Goal: Task Accomplishment & Management: Manage account settings

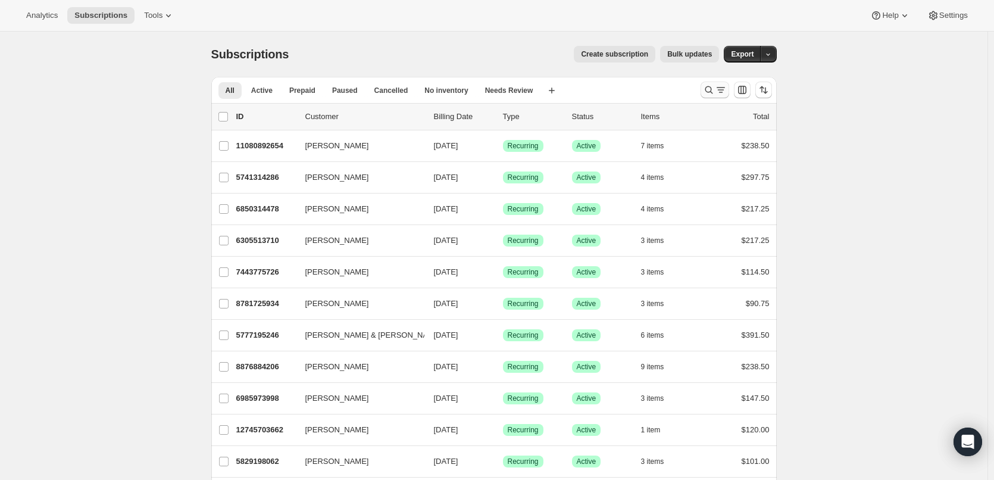
click at [721, 86] on icon "Search and filter results" at bounding box center [721, 90] width 12 height 12
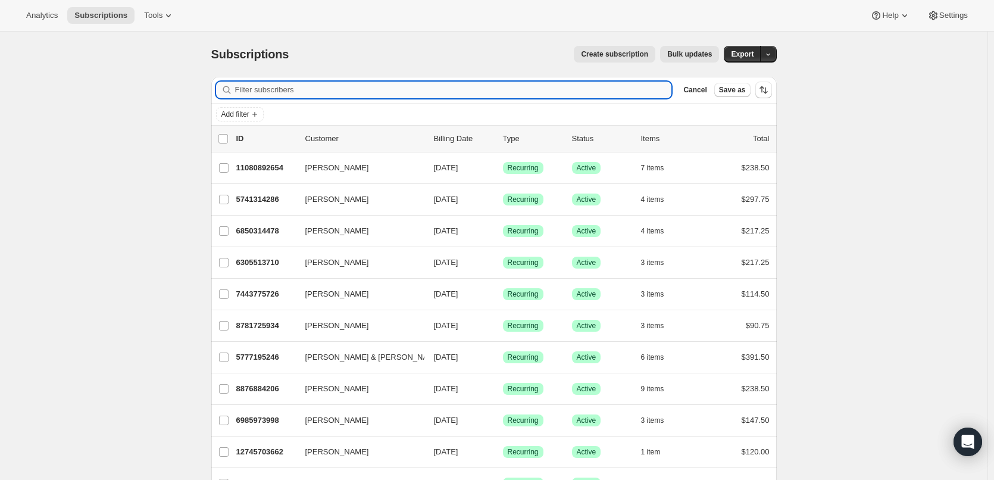
click at [274, 88] on input "Filter subscribers" at bounding box center [453, 90] width 437 height 17
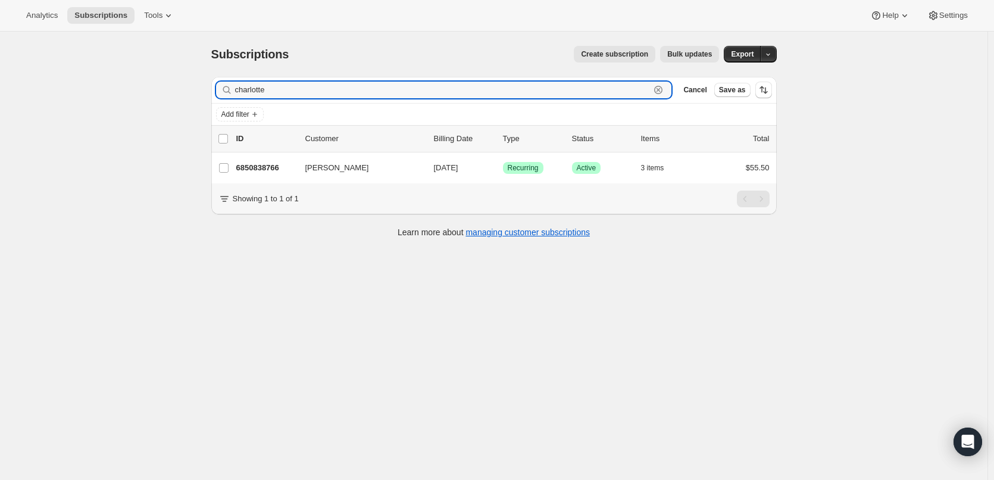
type input "charlotte"
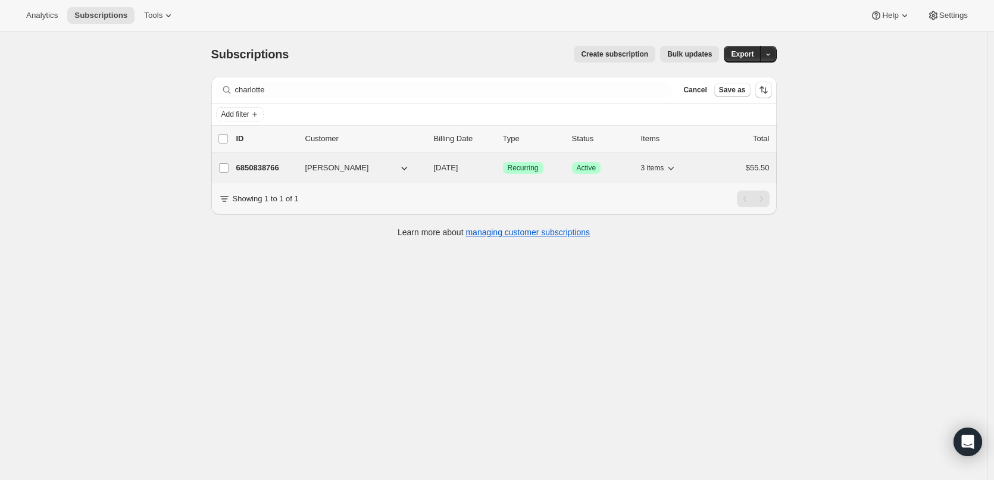
click at [333, 170] on span "[PERSON_NAME]" at bounding box center [337, 168] width 64 height 12
click at [321, 167] on span "[PERSON_NAME]" at bounding box center [337, 168] width 64 height 12
click at [265, 162] on p "6850838766" at bounding box center [266, 168] width 60 height 12
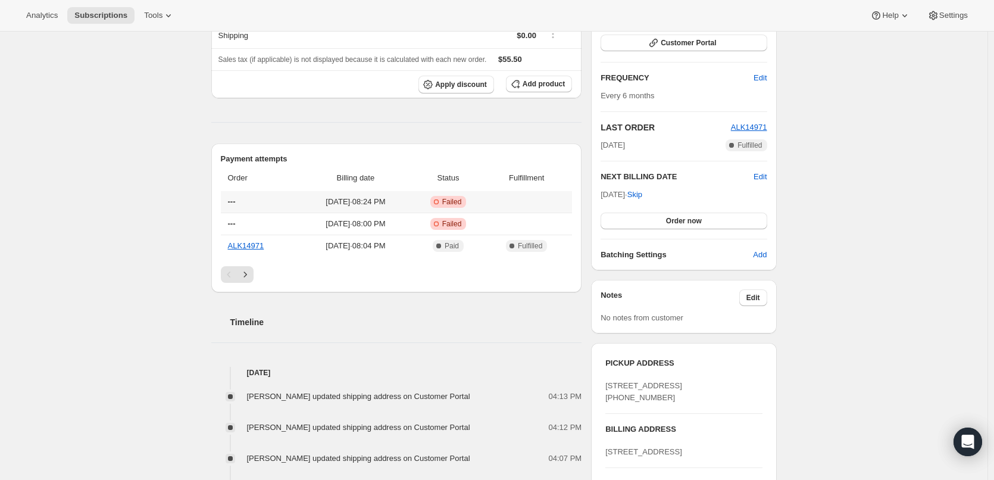
scroll to position [238, 0]
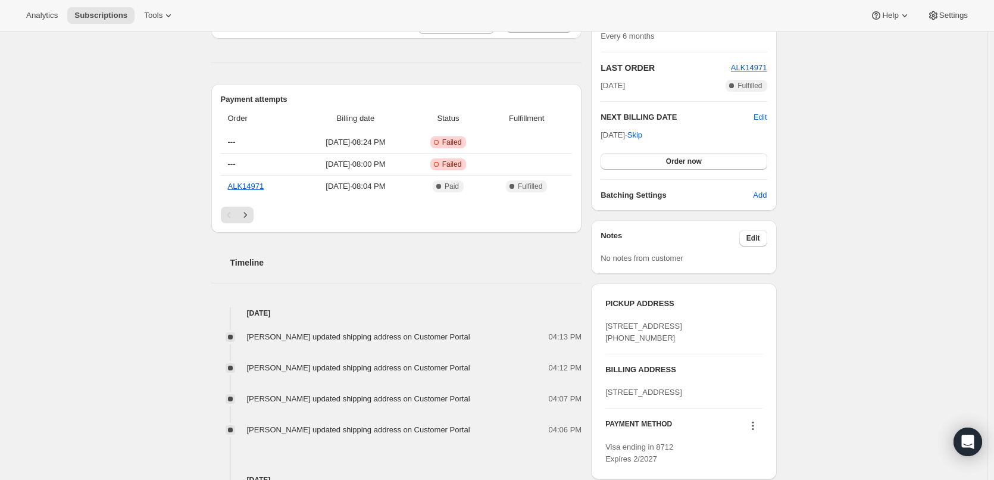
click at [713, 307] on h3 "PICKUP ADDRESS" at bounding box center [683, 304] width 156 height 12
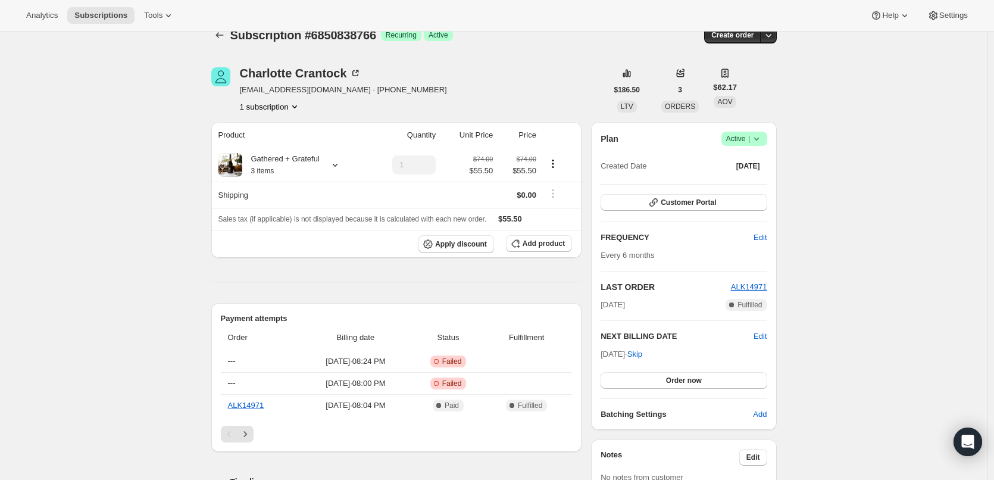
scroll to position [0, 0]
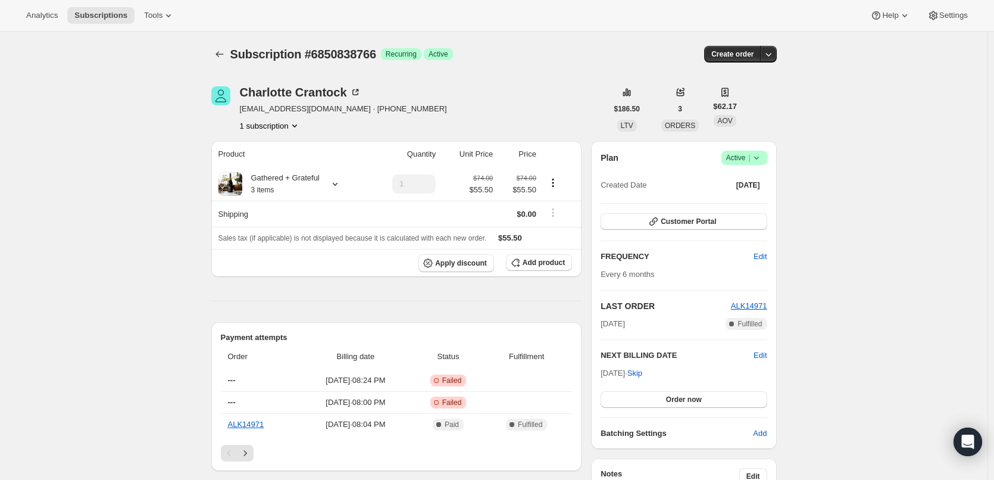
click at [766, 158] on span "Success Active |" at bounding box center [744, 158] width 46 height 14
click at [772, 47] on button "button" at bounding box center [768, 54] width 17 height 17
click at [773, 48] on button "button" at bounding box center [768, 54] width 17 height 17
click at [314, 92] on div "[PERSON_NAME]" at bounding box center [300, 92] width 121 height 12
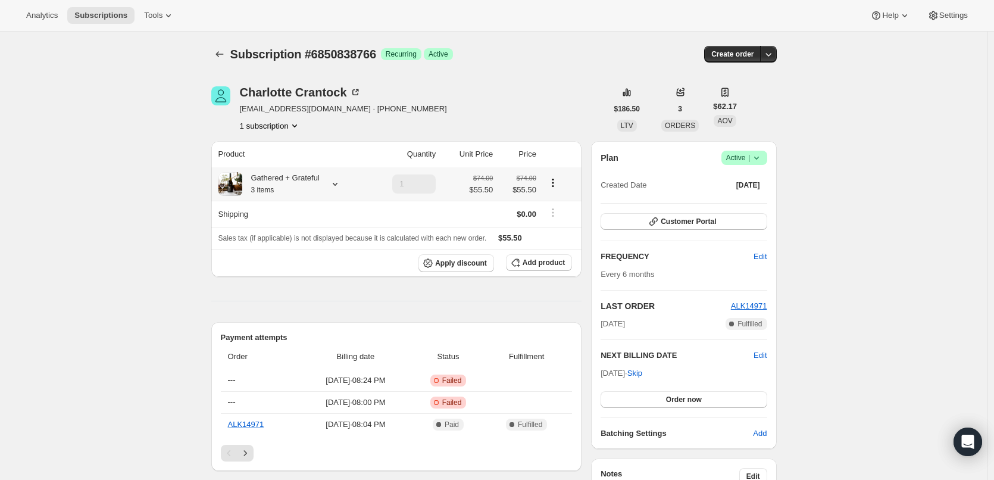
click at [332, 186] on icon at bounding box center [335, 184] width 12 height 12
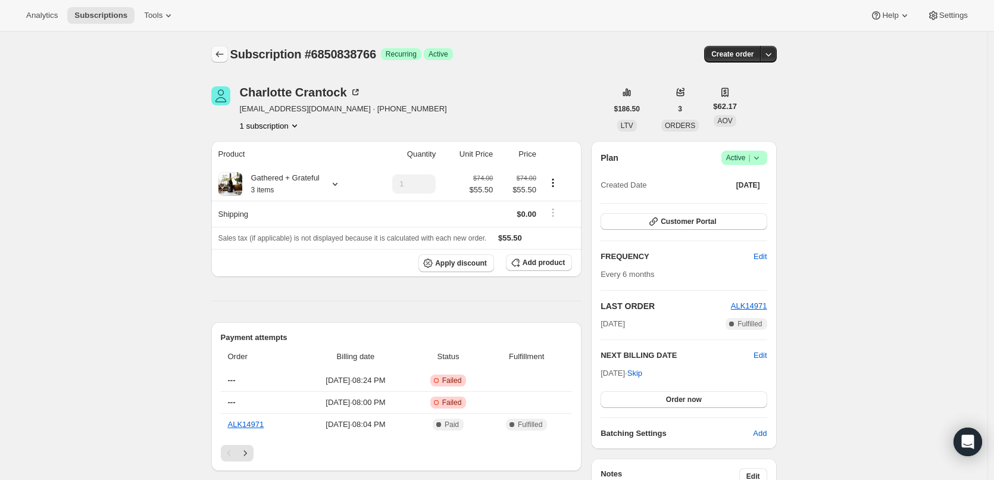
click at [221, 51] on icon "Subscriptions" at bounding box center [220, 54] width 12 height 12
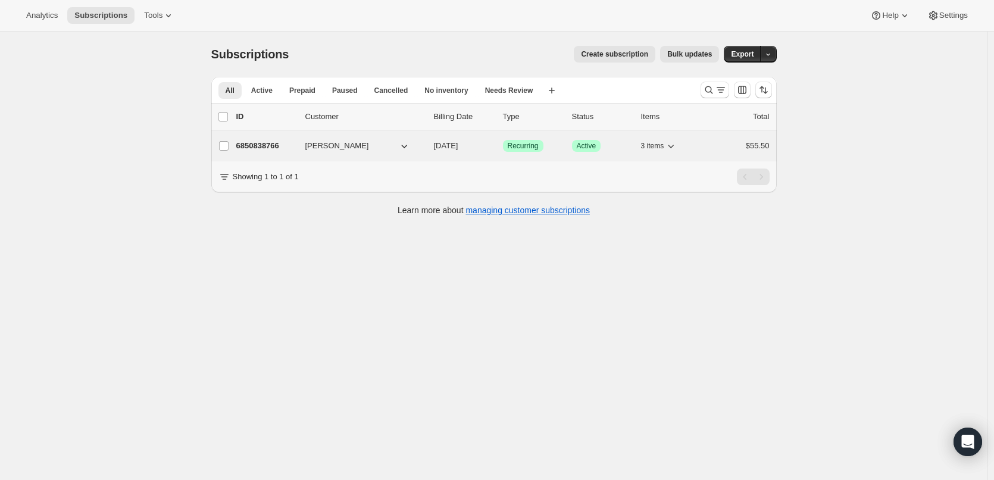
click at [409, 143] on icon "button" at bounding box center [404, 146] width 12 height 12
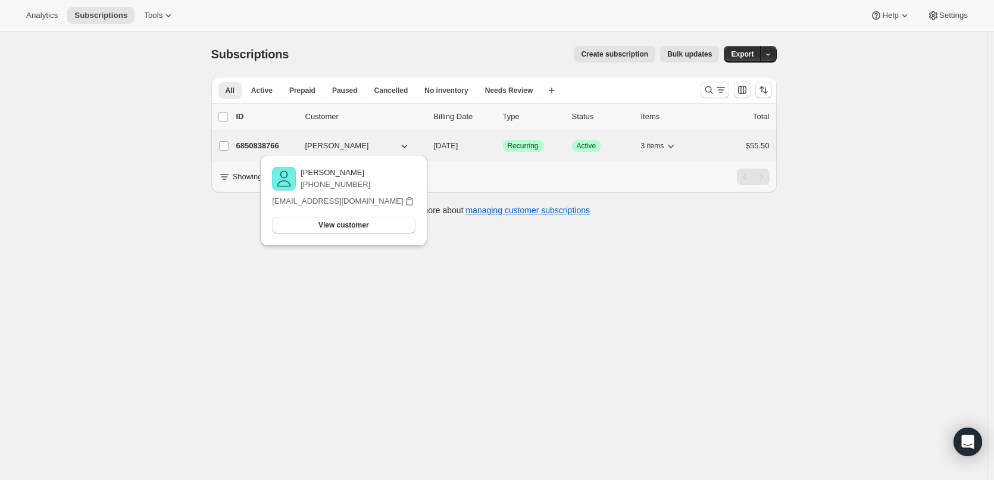
click at [264, 144] on p "6850838766" at bounding box center [266, 146] width 60 height 12
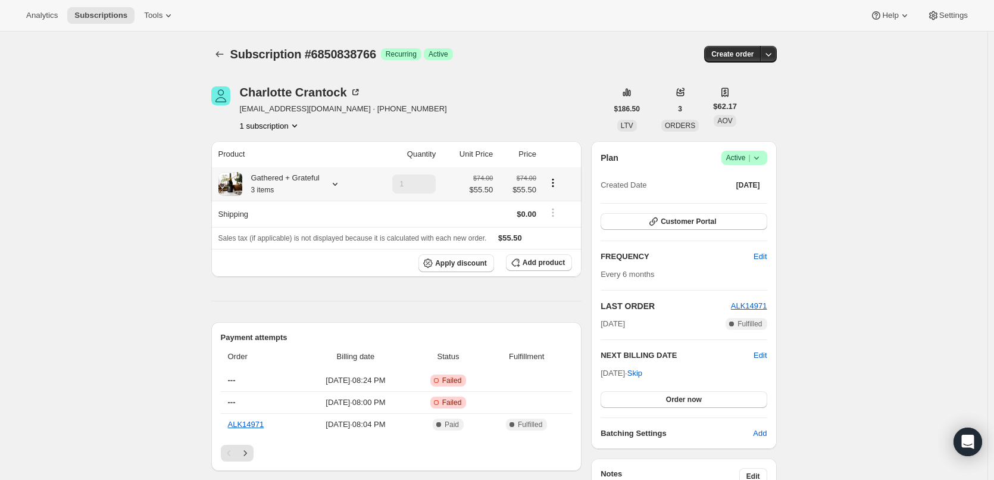
click at [555, 188] on icon "Product actions" at bounding box center [553, 183] width 12 height 12
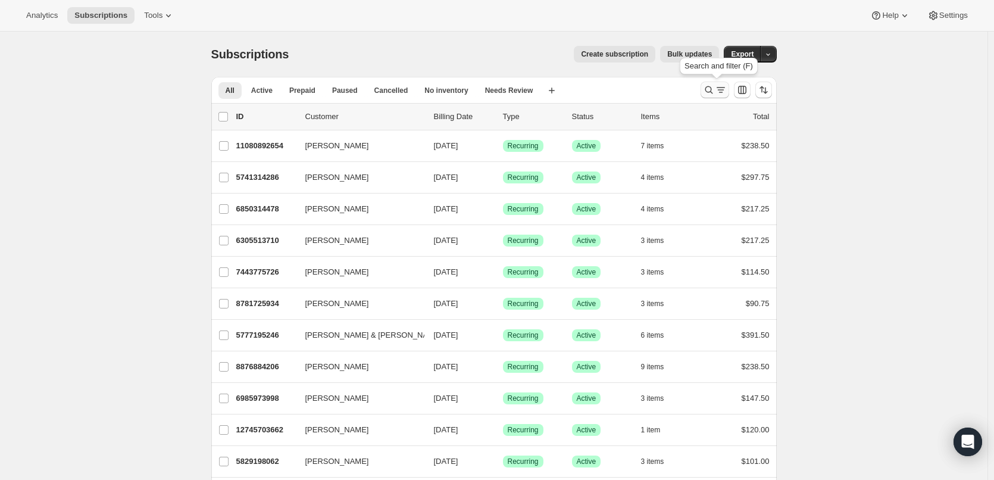
click at [715, 87] on icon "Search and filter results" at bounding box center [709, 90] width 12 height 12
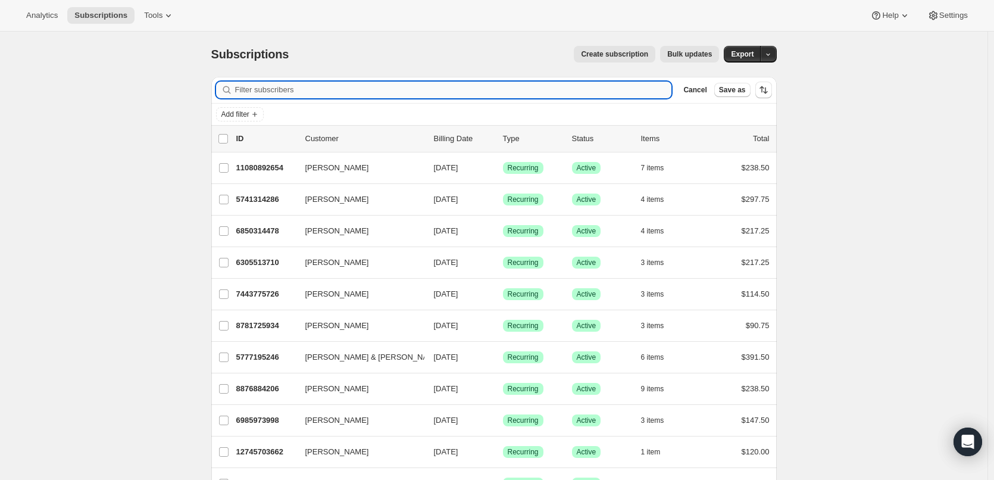
click at [286, 89] on input "Filter subscribers" at bounding box center [453, 90] width 437 height 17
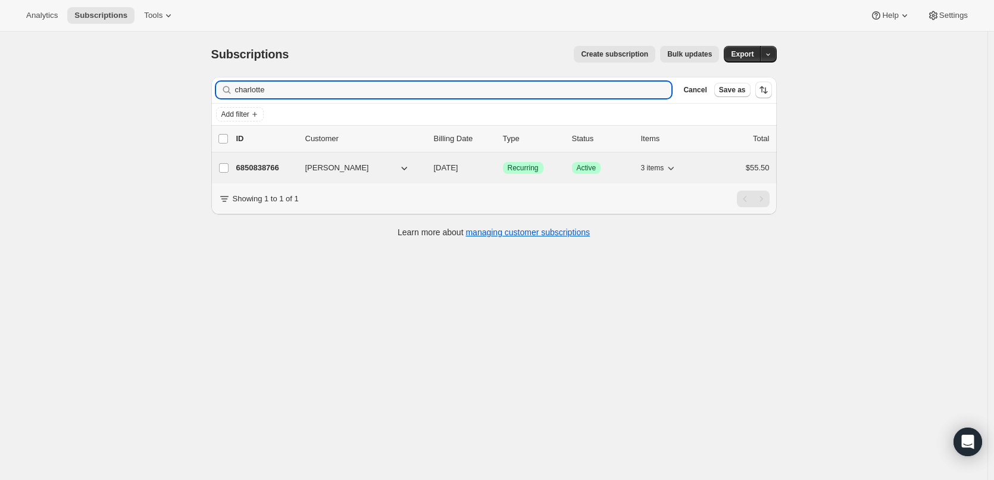
type input "charlotte"
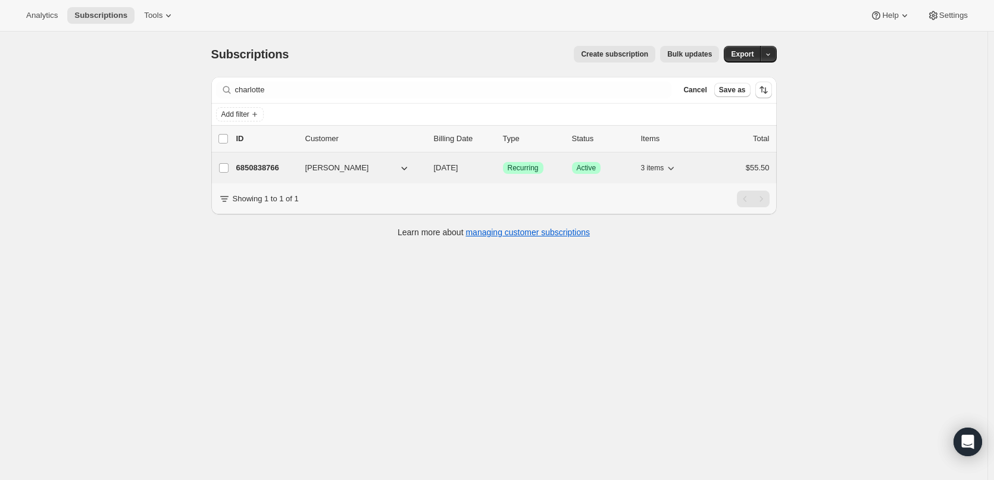
click at [337, 163] on span "[PERSON_NAME]" at bounding box center [337, 168] width 64 height 12
click at [263, 163] on p "6850838766" at bounding box center [266, 168] width 60 height 12
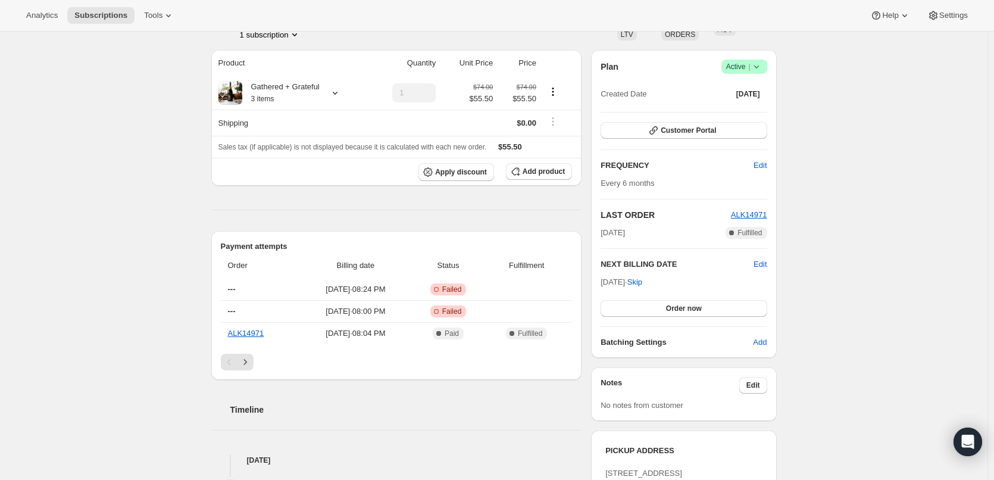
scroll to position [119, 0]
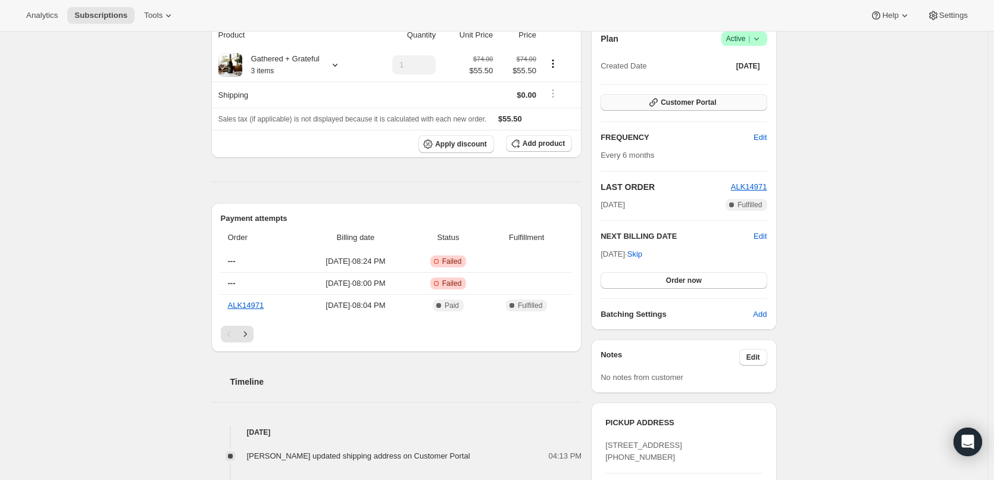
click at [694, 99] on span "Customer Portal" at bounding box center [688, 103] width 55 height 10
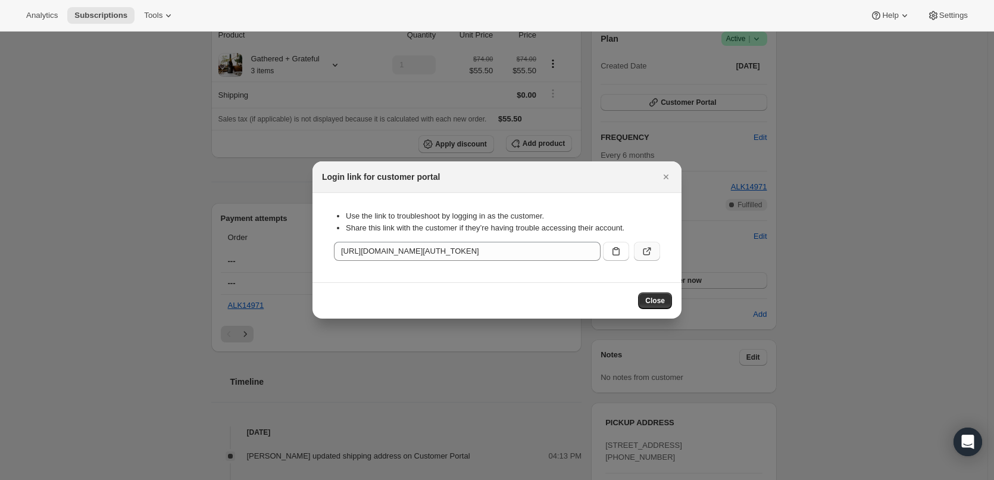
click at [648, 251] on icon ":rcc:" at bounding box center [648, 250] width 5 height 5
drag, startPoint x: 664, startPoint y: 184, endPoint x: 649, endPoint y: 145, distance: 41.7
click at [664, 183] on button "Close" at bounding box center [666, 176] width 17 height 17
